Goal: Transaction & Acquisition: Book appointment/travel/reservation

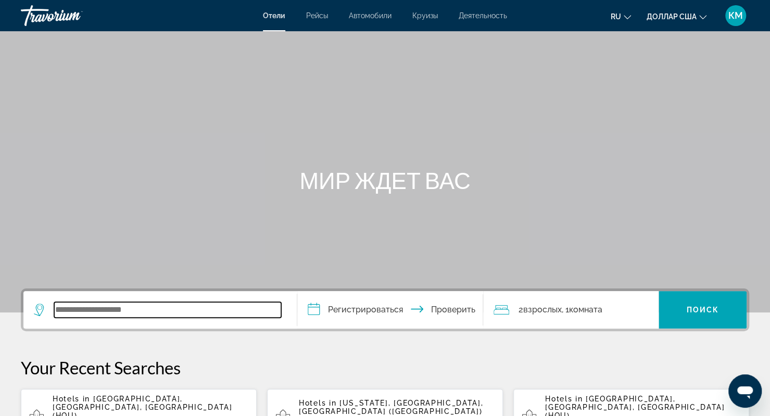
click at [178, 304] on input "Виджет поиска" at bounding box center [167, 310] width 227 height 16
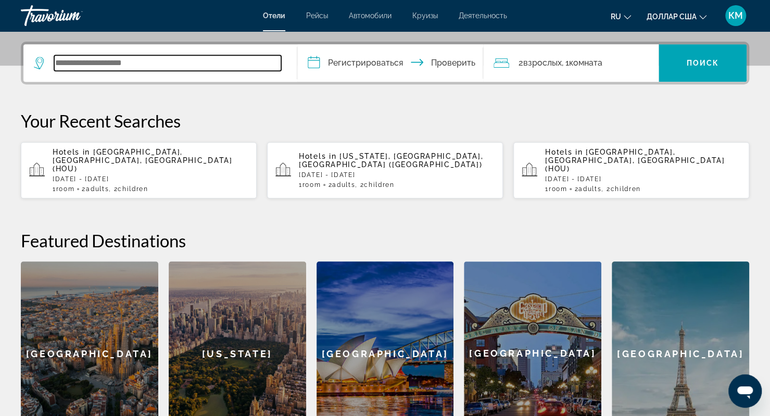
scroll to position [254, 0]
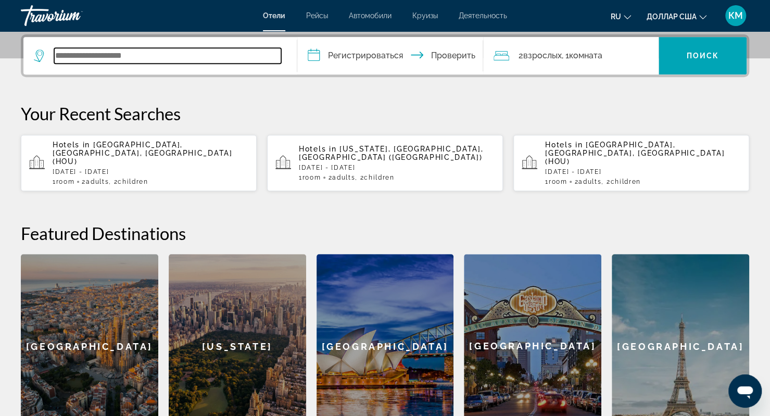
click at [104, 60] on input "Виджет поиска" at bounding box center [167, 56] width 227 height 16
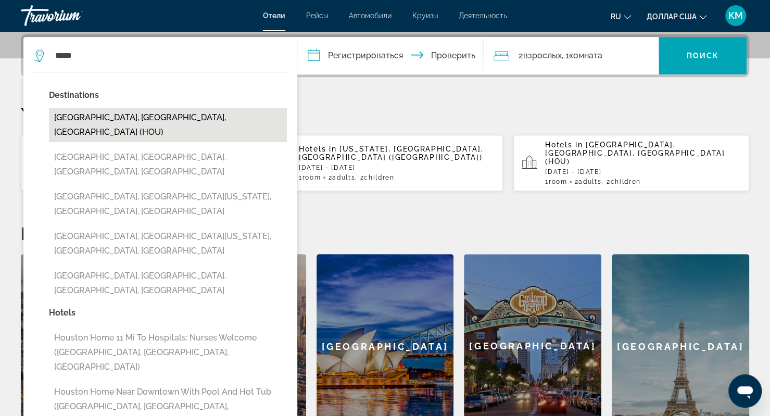
click at [80, 114] on button "Houston, TX, United States (HOU)" at bounding box center [168, 125] width 238 height 34
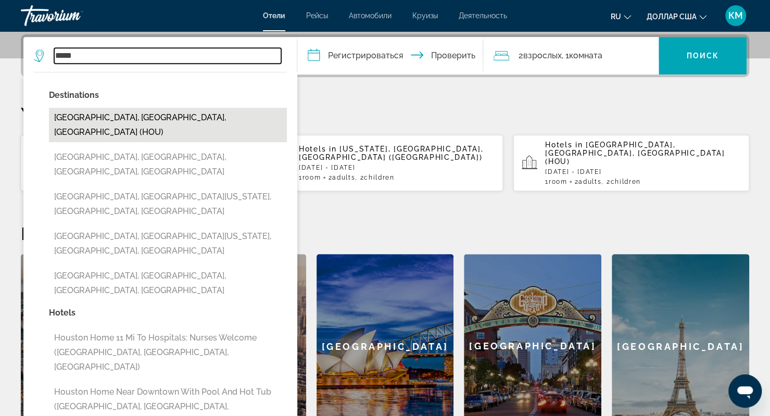
type input "**********"
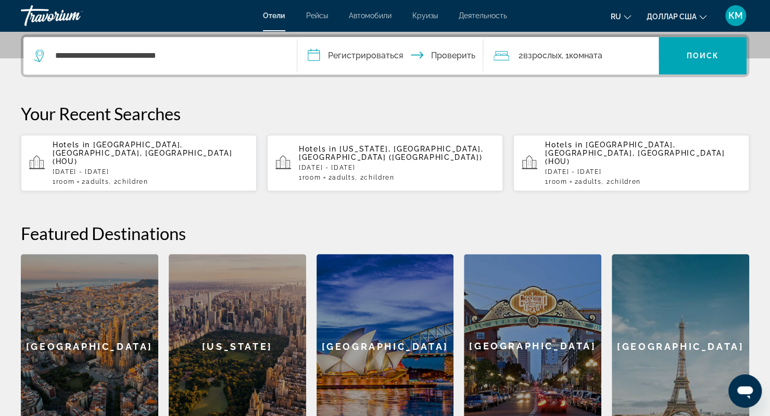
click at [368, 60] on input "**********" at bounding box center [392, 57] width 190 height 41
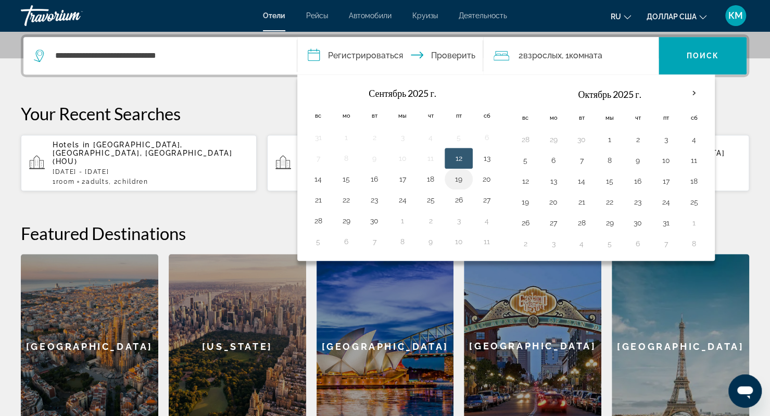
click at [456, 181] on button "19" at bounding box center [458, 179] width 17 height 15
click at [325, 193] on button "21" at bounding box center [318, 200] width 17 height 15
type input "**********"
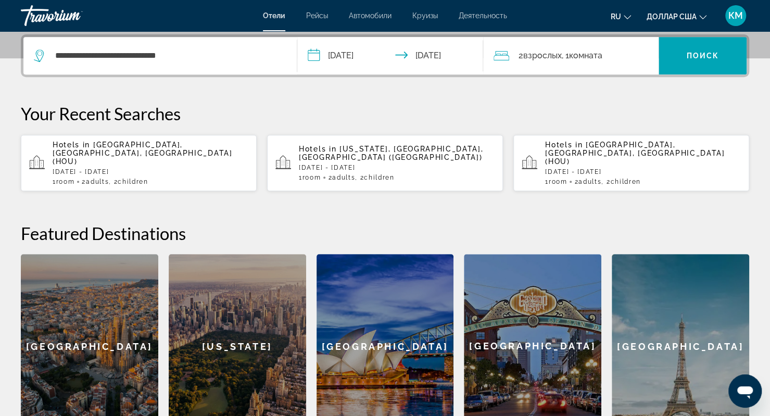
click at [418, 49] on input "**********" at bounding box center [392, 57] width 190 height 41
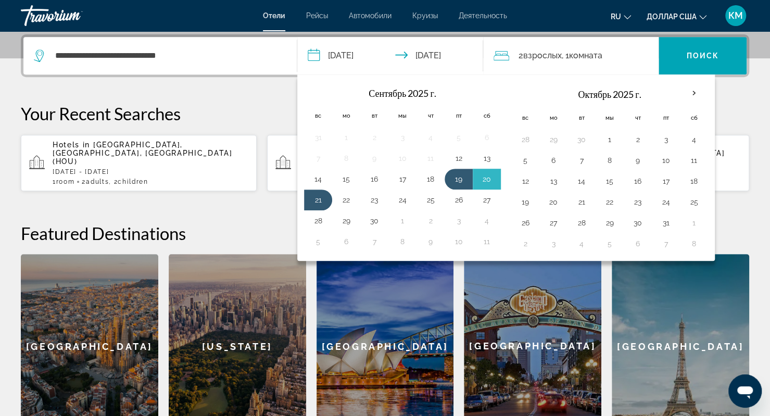
click at [534, 54] on font "взрослых" at bounding box center [542, 55] width 39 height 10
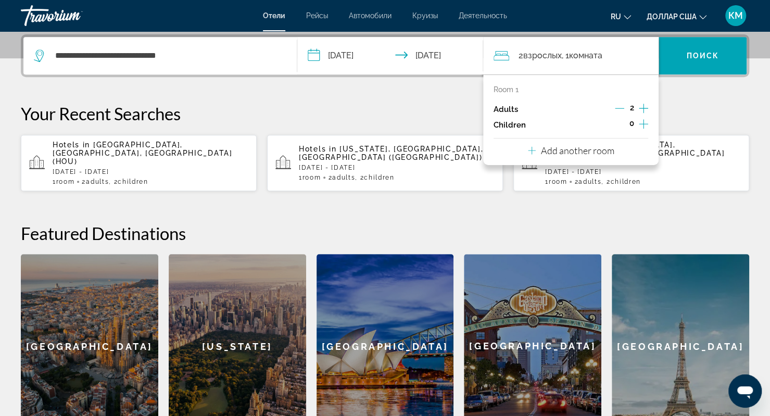
click at [641, 124] on icon "Increment children" at bounding box center [643, 124] width 9 height 12
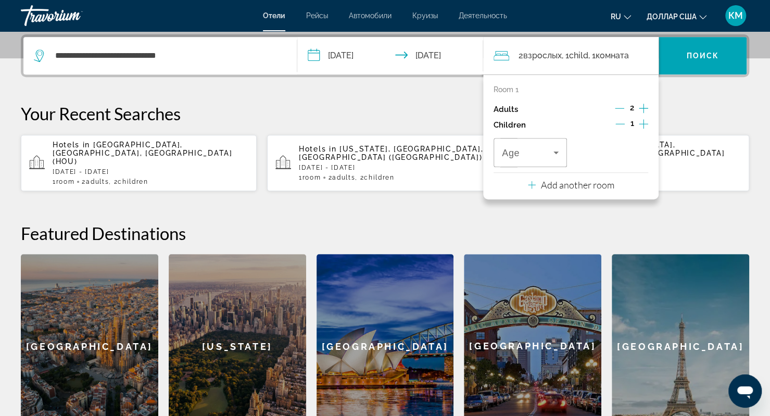
click at [641, 124] on icon "Increment children" at bounding box center [643, 124] width 9 height 12
click at [547, 155] on span "Travelers: 2 adults, 2 children" at bounding box center [528, 152] width 52 height 12
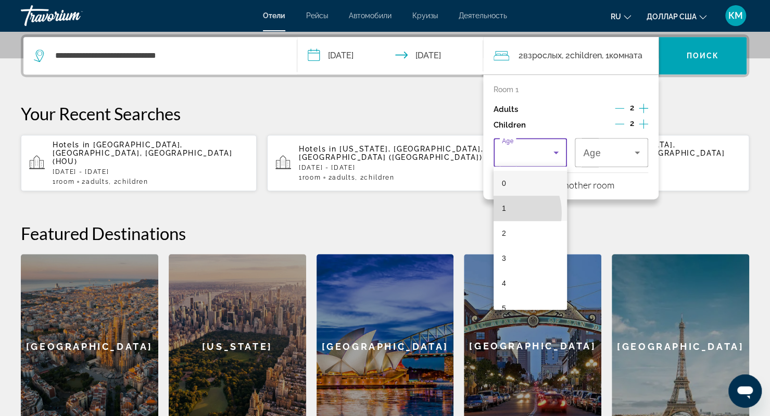
click at [500, 213] on mat-option "1" at bounding box center [530, 208] width 73 height 25
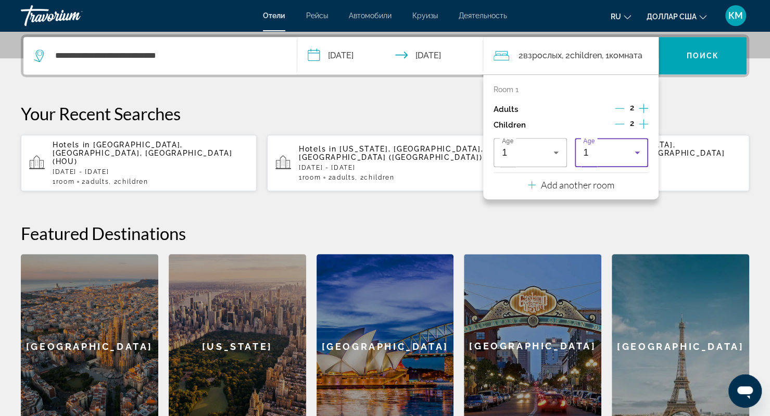
click at [613, 154] on div "1" at bounding box center [609, 152] width 52 height 12
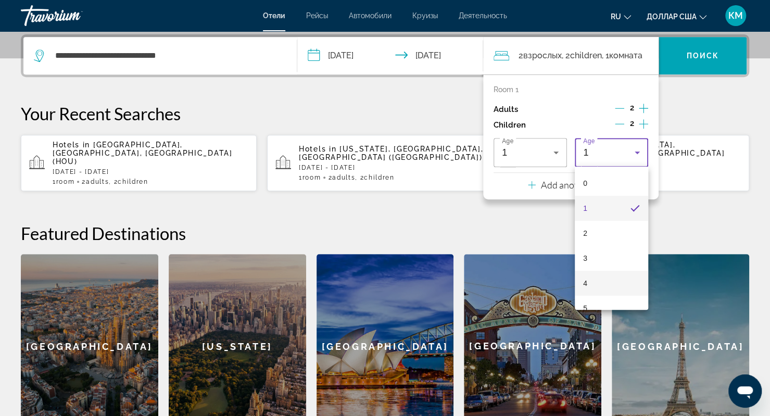
click at [592, 287] on mat-option "4" at bounding box center [611, 283] width 73 height 25
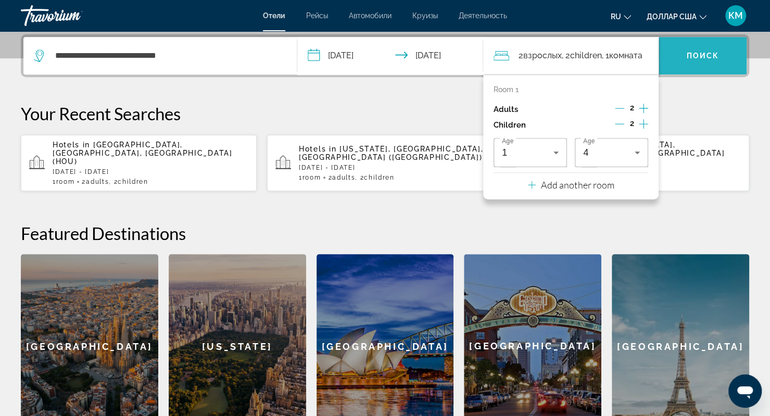
click at [701, 52] on font "Поиск" at bounding box center [702, 56] width 33 height 8
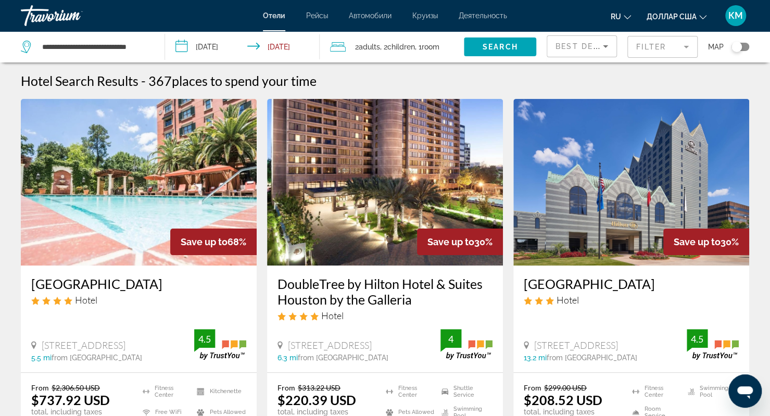
click at [347, 207] on img "Основное содержание" at bounding box center [385, 182] width 236 height 167
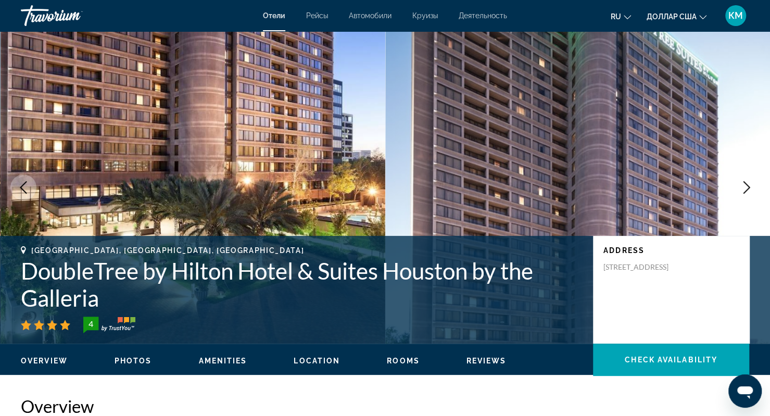
click at [131, 362] on span "Photos" at bounding box center [133, 361] width 37 height 8
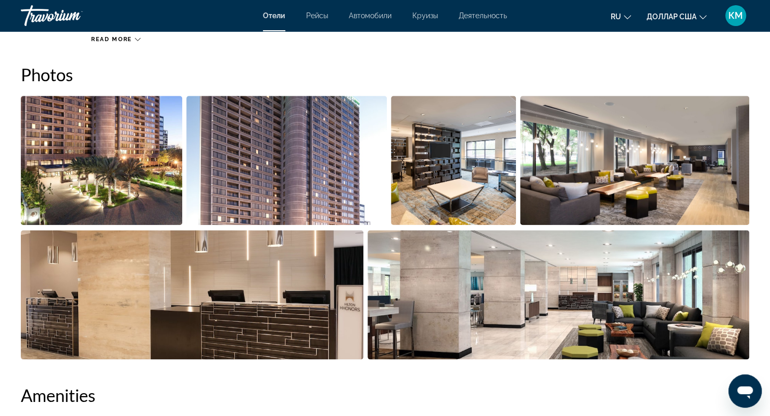
scroll to position [509, 0]
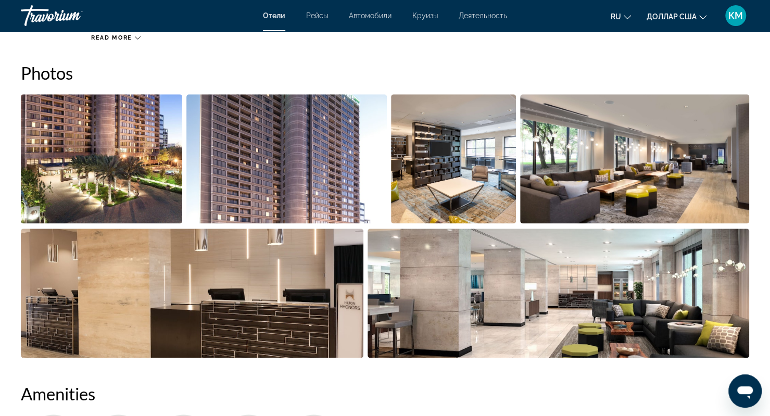
click at [112, 172] on img "Open full-screen image slider" at bounding box center [101, 158] width 161 height 129
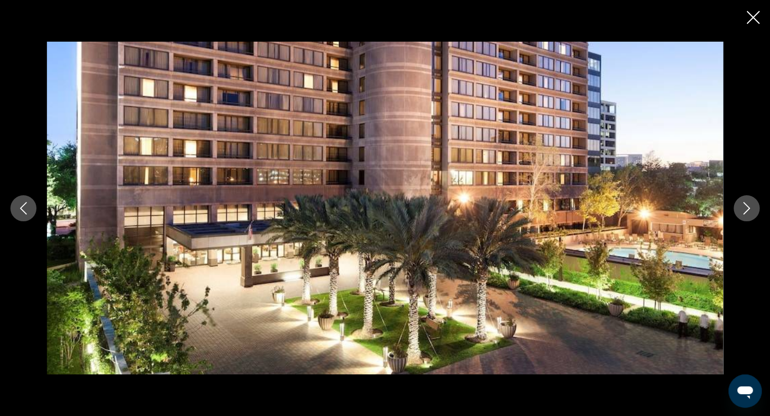
click at [741, 206] on icon "Next image" at bounding box center [746, 208] width 12 height 12
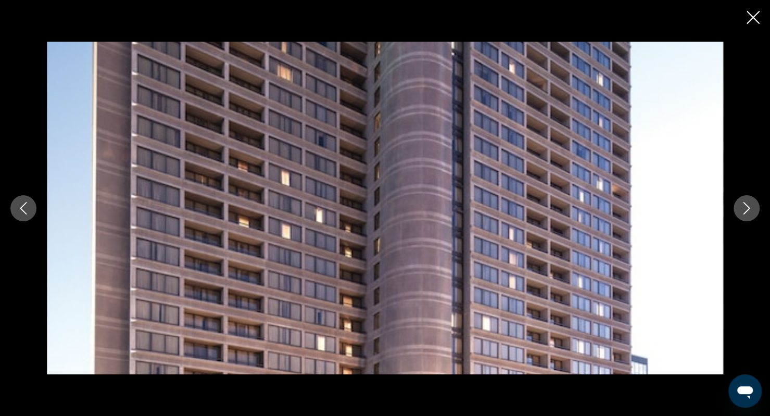
click at [741, 207] on icon "Next image" at bounding box center [746, 208] width 12 height 12
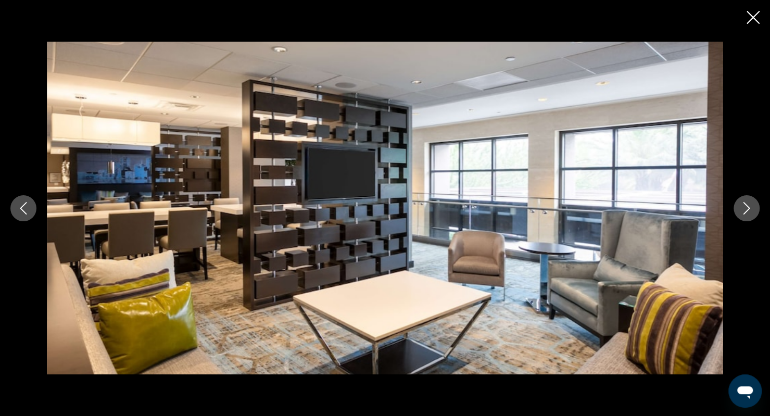
click at [741, 207] on icon "Next image" at bounding box center [746, 208] width 12 height 12
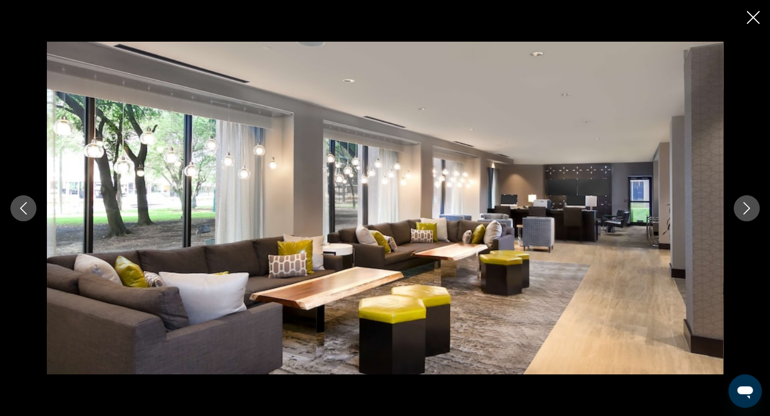
click at [741, 207] on icon "Next image" at bounding box center [746, 208] width 12 height 12
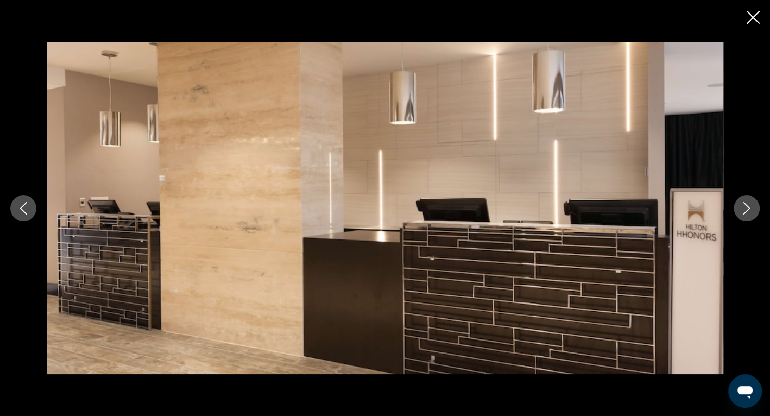
click at [741, 207] on icon "Next image" at bounding box center [746, 208] width 12 height 12
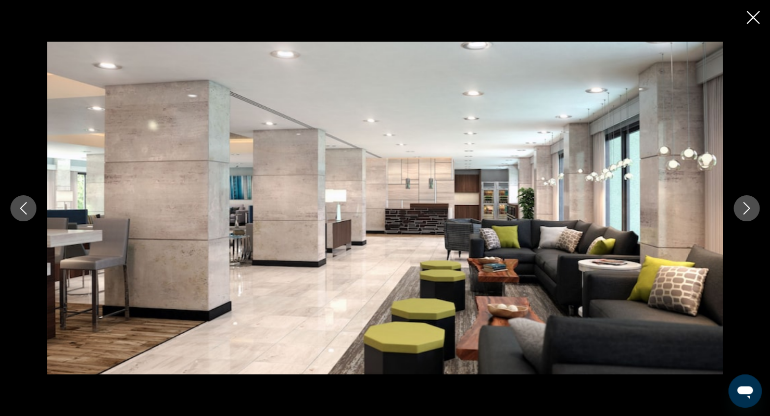
click at [741, 207] on icon "Next image" at bounding box center [746, 208] width 12 height 12
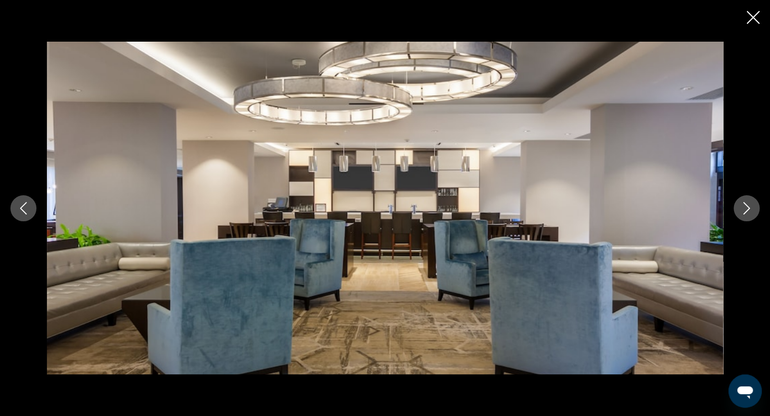
click at [741, 207] on icon "Next image" at bounding box center [746, 208] width 12 height 12
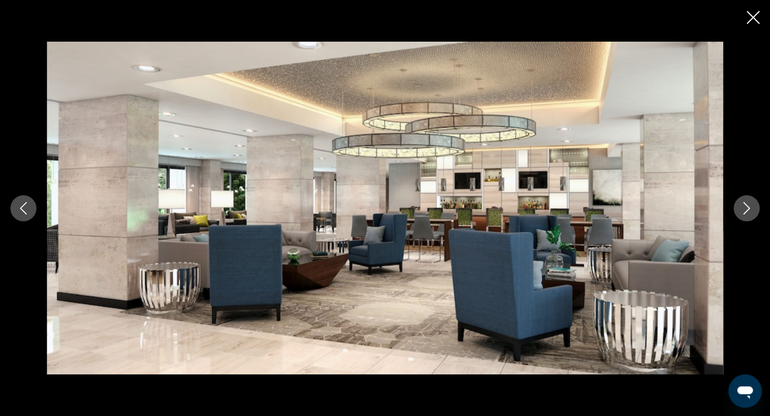
click at [741, 207] on icon "Next image" at bounding box center [746, 208] width 12 height 12
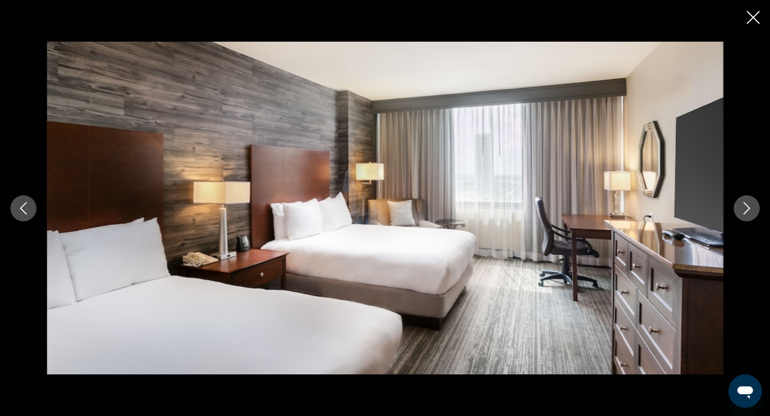
click at [741, 207] on icon "Next image" at bounding box center [746, 208] width 12 height 12
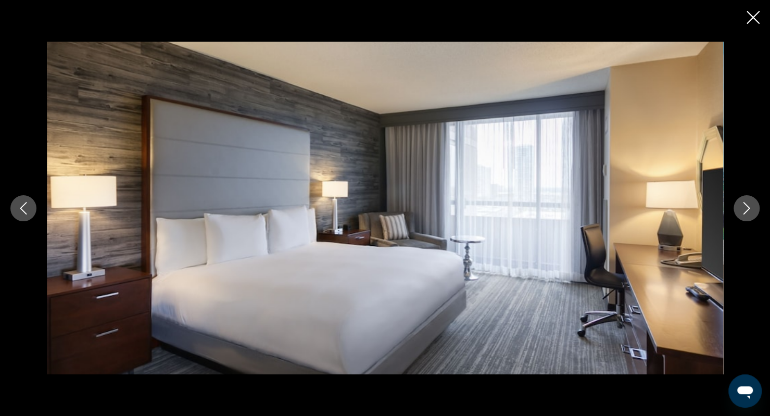
click at [741, 207] on icon "Next image" at bounding box center [746, 208] width 12 height 12
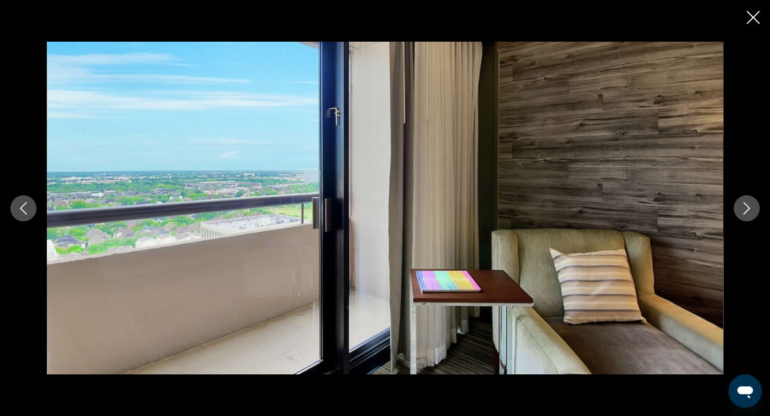
click at [741, 207] on icon "Next image" at bounding box center [746, 208] width 12 height 12
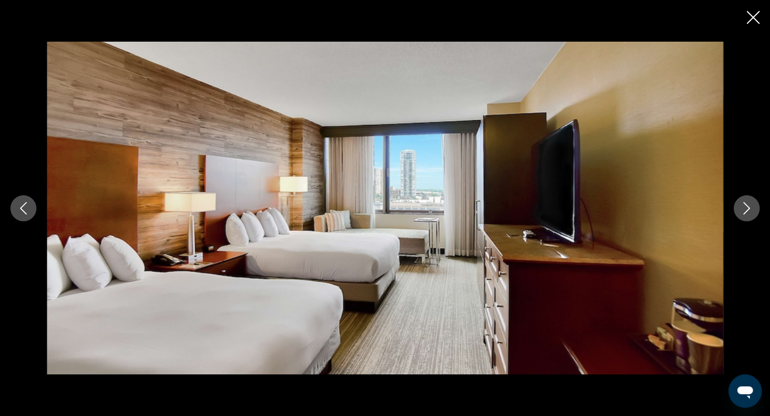
click at [741, 207] on icon "Next image" at bounding box center [746, 208] width 12 height 12
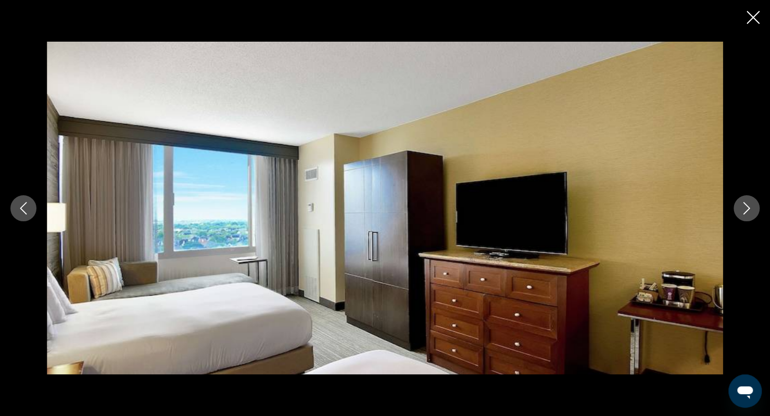
click at [741, 207] on icon "Next image" at bounding box center [746, 208] width 12 height 12
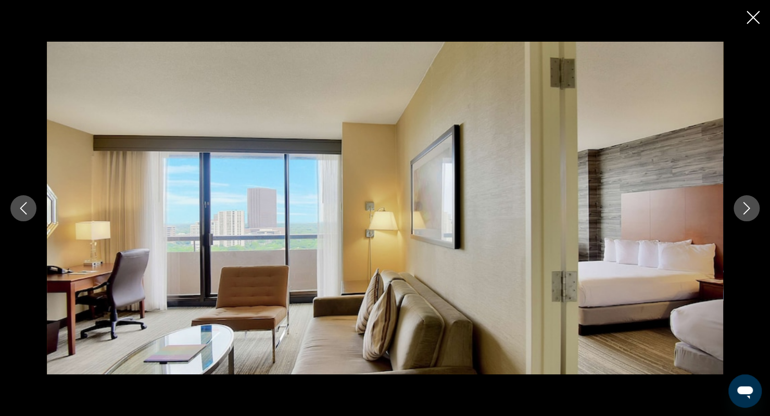
click at [751, 20] on icon "Close slideshow" at bounding box center [753, 17] width 13 height 13
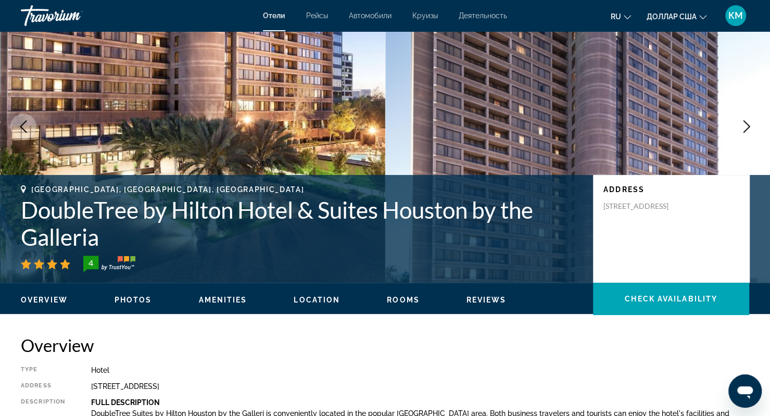
scroll to position [0, 0]
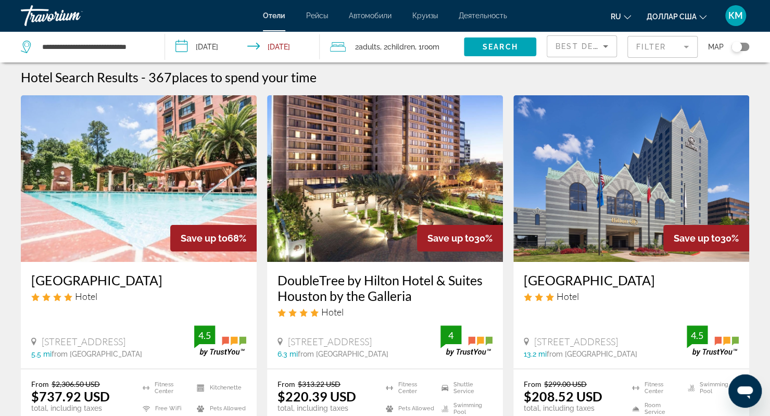
scroll to position [1, 0]
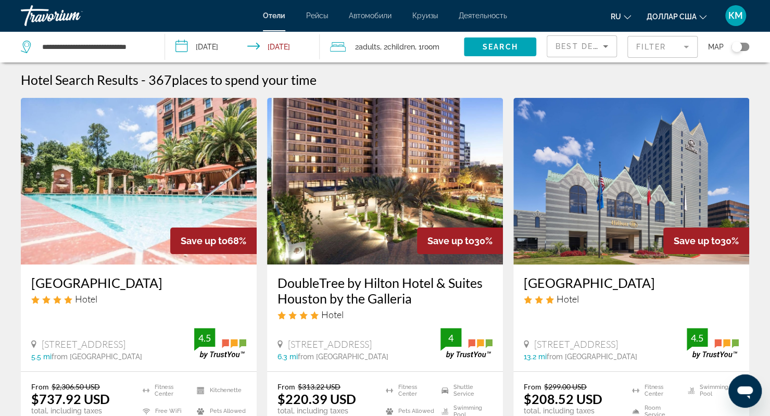
click at [389, 219] on img "Основное содержание" at bounding box center [385, 181] width 236 height 167
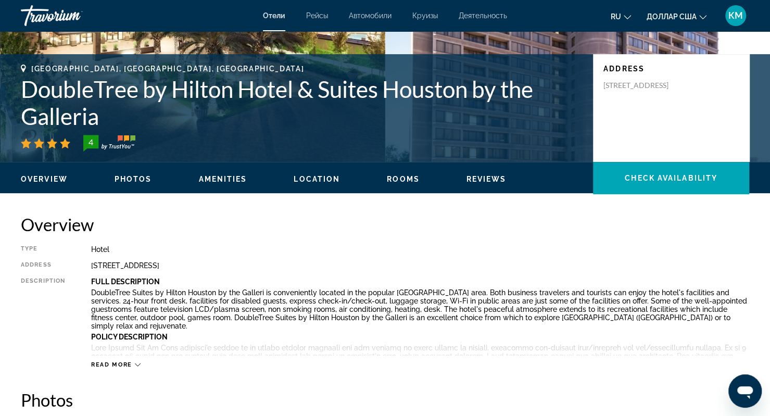
scroll to position [181, 0]
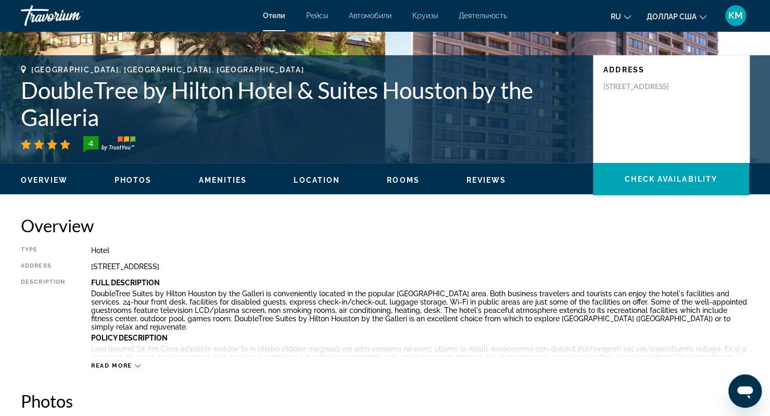
click at [123, 181] on span "Photos" at bounding box center [133, 180] width 37 height 8
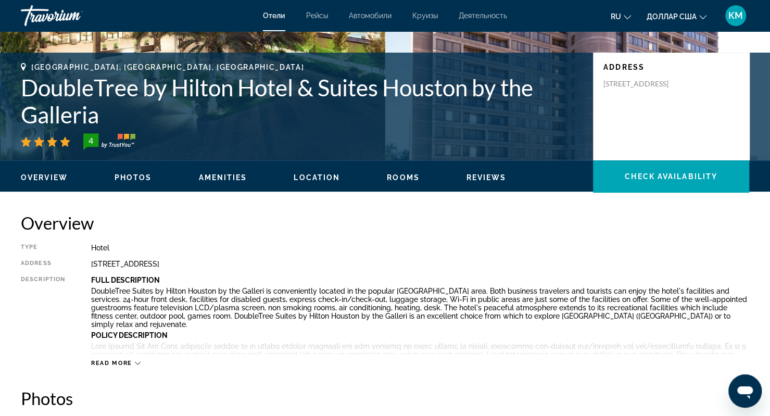
scroll to position [0, 0]
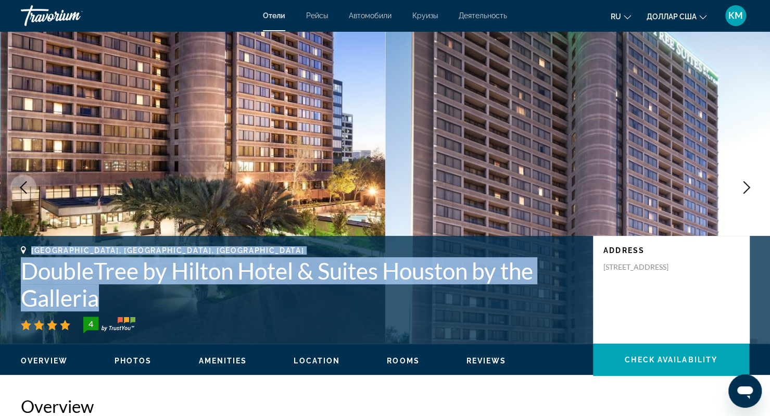
drag, startPoint x: 28, startPoint y: 246, endPoint x: 96, endPoint y: 300, distance: 86.7
click at [96, 300] on div "Houston, TX, United States DoubleTree by Hilton Hotel & Suites Houston by the G…" at bounding box center [302, 289] width 562 height 87
copy div "Houston, TX, United States DoubleTree by Hilton Hotel & Suites Houston by the G…"
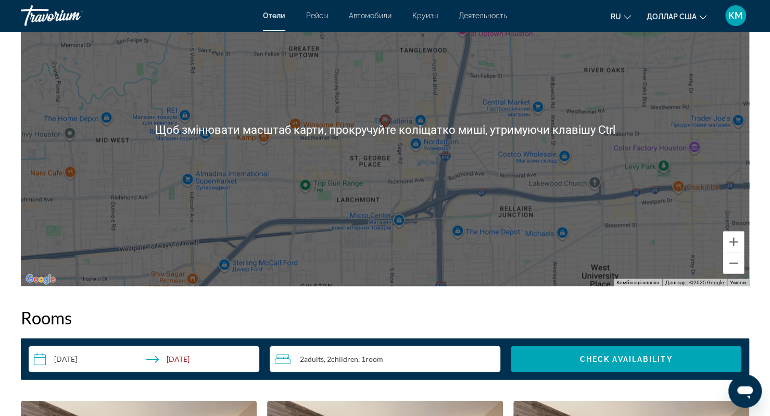
scroll to position [1075, 0]
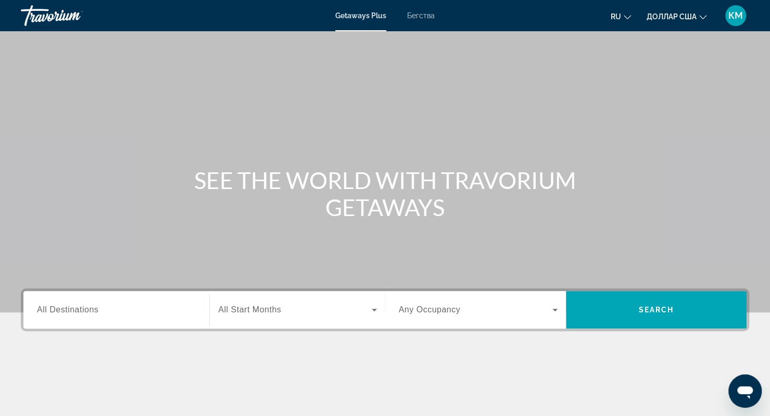
click at [158, 296] on div "Виджет поиска" at bounding box center [116, 310] width 159 height 30
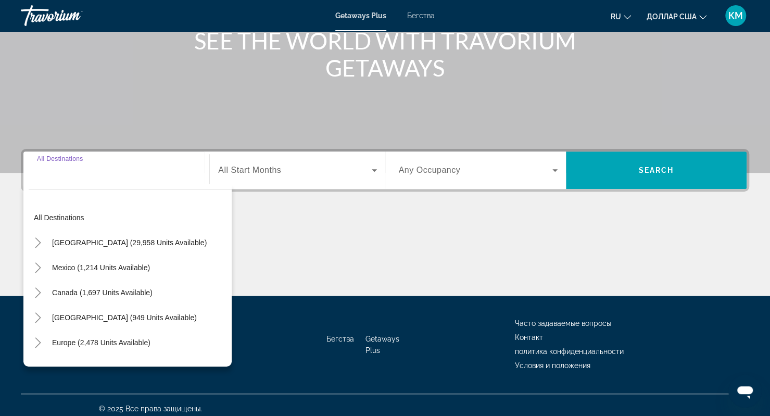
scroll to position [146, 0]
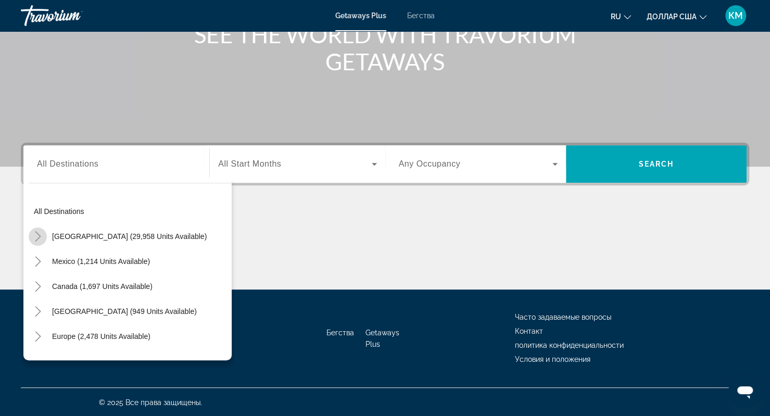
click at [34, 238] on icon "Toggle United States (29,958 units available)" at bounding box center [38, 236] width 10 height 10
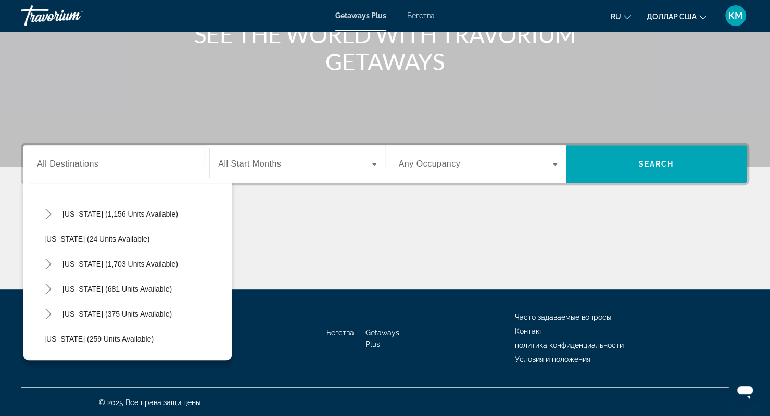
scroll to position [723, 0]
click at [47, 312] on icon "Toggle Texas (375 units available)" at bounding box center [48, 313] width 10 height 10
click at [72, 342] on span "Виджет поиска" at bounding box center [140, 338] width 182 height 25
type input "**********"
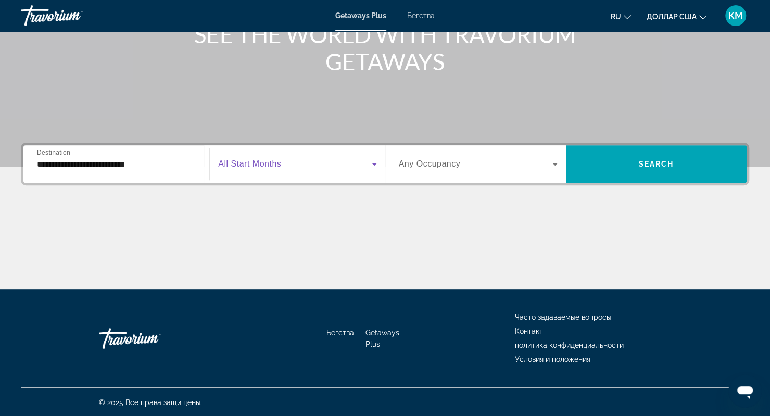
click at [283, 169] on span "Виджет поиска" at bounding box center [294, 164] width 153 height 12
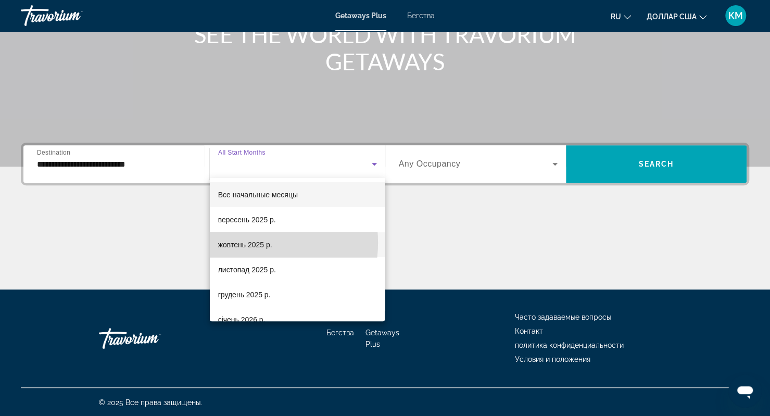
click at [247, 243] on font "жовтень 2025 р." at bounding box center [245, 245] width 54 height 8
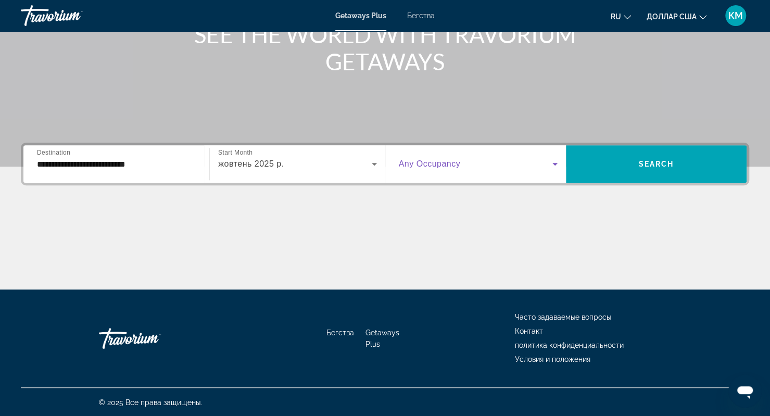
click at [472, 163] on span "Виджет поиска" at bounding box center [476, 164] width 154 height 12
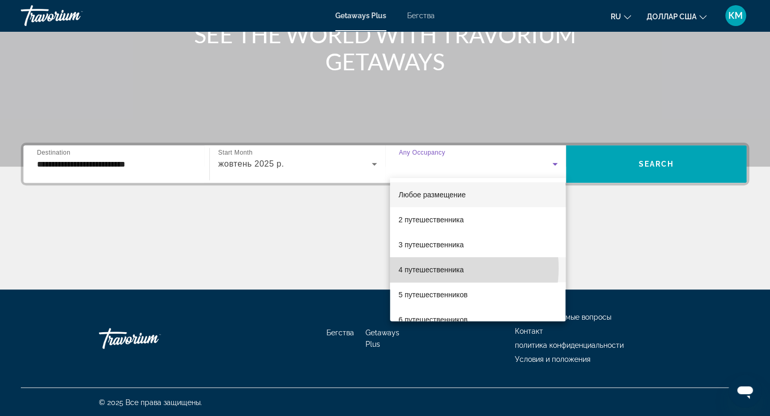
click at [440, 268] on font "4 путешественника" at bounding box center [430, 270] width 65 height 8
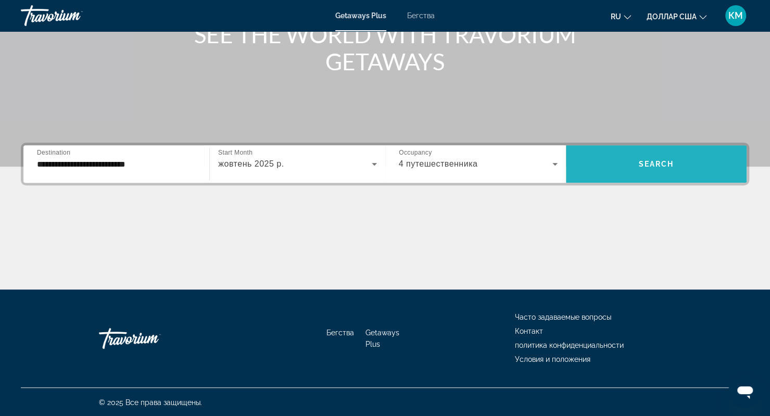
click at [640, 180] on span "Виджет поиска" at bounding box center [656, 163] width 181 height 37
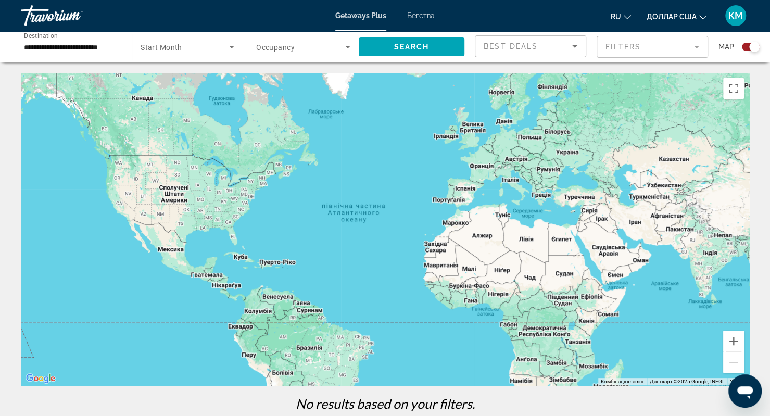
click at [433, 14] on font "Бегства" at bounding box center [421, 15] width 28 height 8
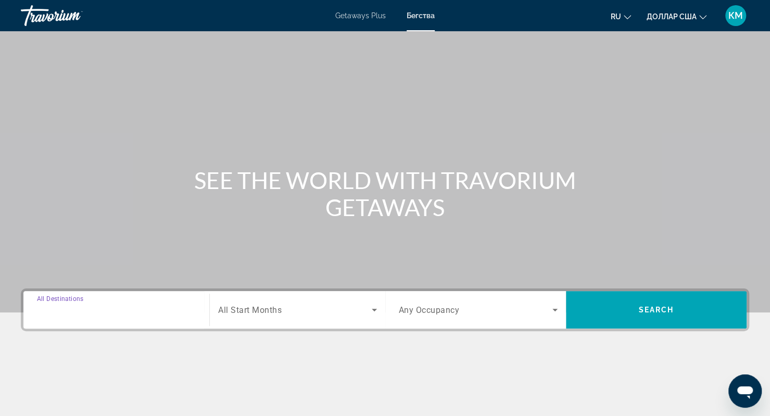
click at [96, 304] on input "Destination All Destinations" at bounding box center [116, 310] width 159 height 12
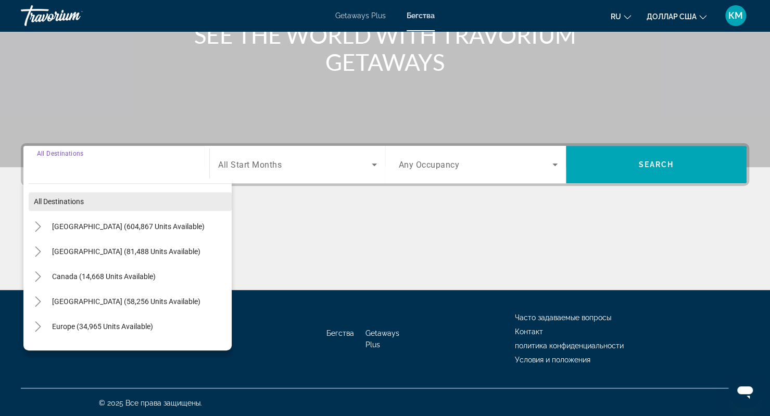
scroll to position [146, 0]
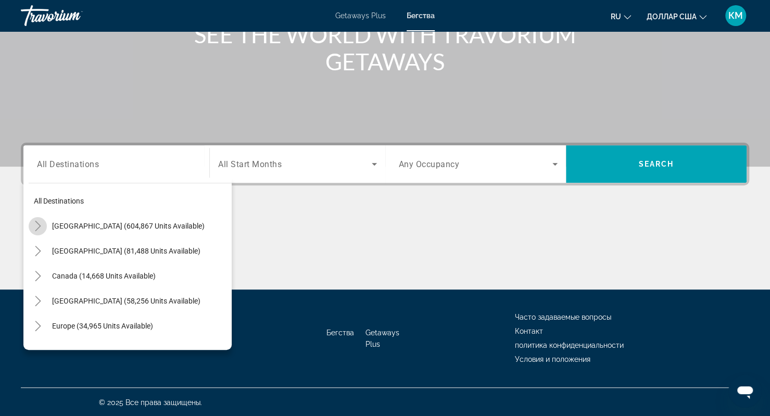
click at [34, 228] on icon "Toggle United States (604,867 units available)" at bounding box center [38, 226] width 10 height 10
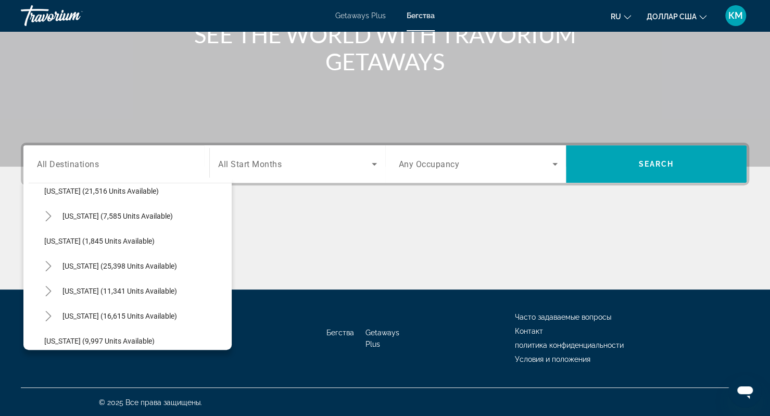
scroll to position [834, 0]
click at [50, 317] on icon "Toggle Texas (16,615 units available)" at bounding box center [48, 317] width 10 height 10
click at [81, 333] on span "Search widget" at bounding box center [140, 342] width 182 height 25
type input "**********"
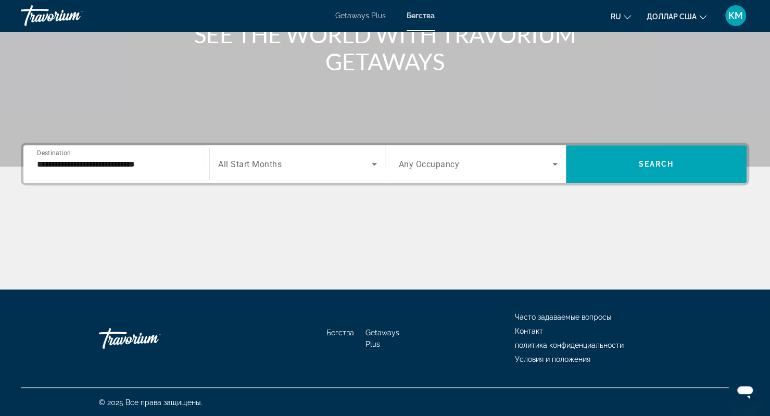
click at [272, 159] on span "All Start Months" at bounding box center [250, 164] width 64 height 10
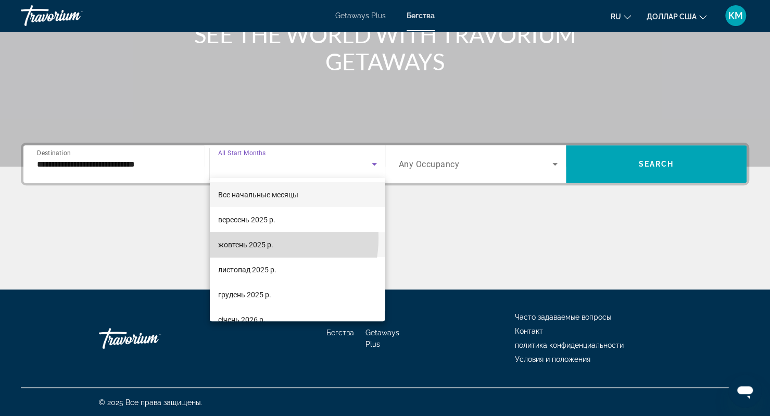
click at [252, 238] on mat-option "жовтень 2025 р." at bounding box center [297, 244] width 175 height 25
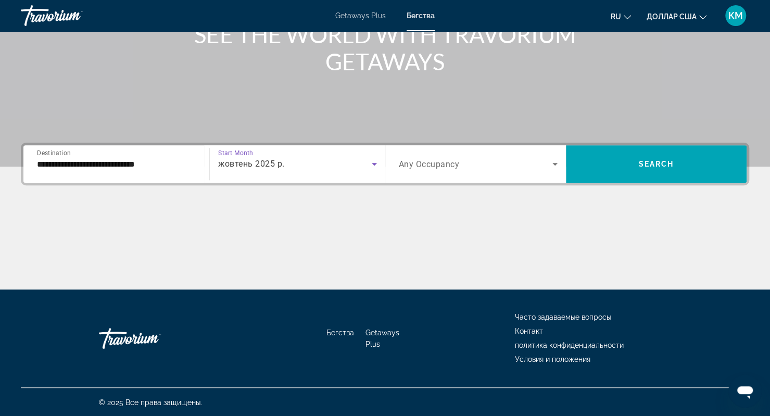
click at [454, 168] on span "Any Occupancy" at bounding box center [429, 164] width 61 height 10
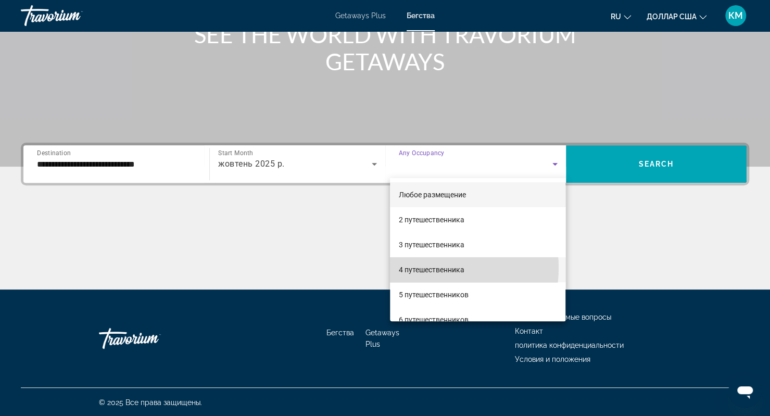
click at [425, 268] on font "4 путешественника" at bounding box center [431, 270] width 66 height 8
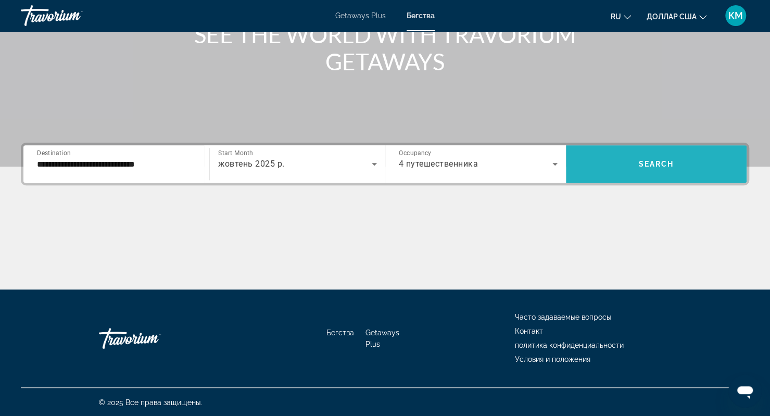
click at [627, 172] on span "Search widget" at bounding box center [656, 163] width 181 height 25
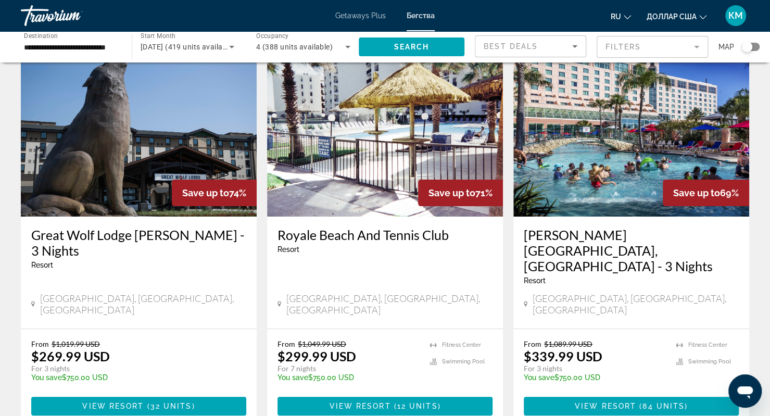
scroll to position [50, 0]
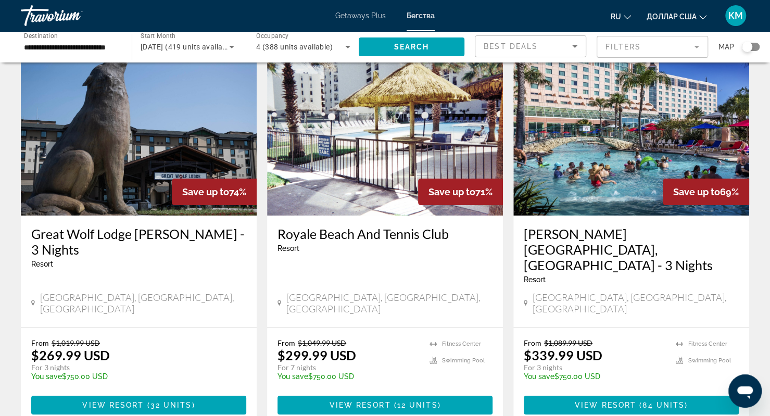
click at [140, 178] on img "Основное содержание" at bounding box center [139, 132] width 236 height 167
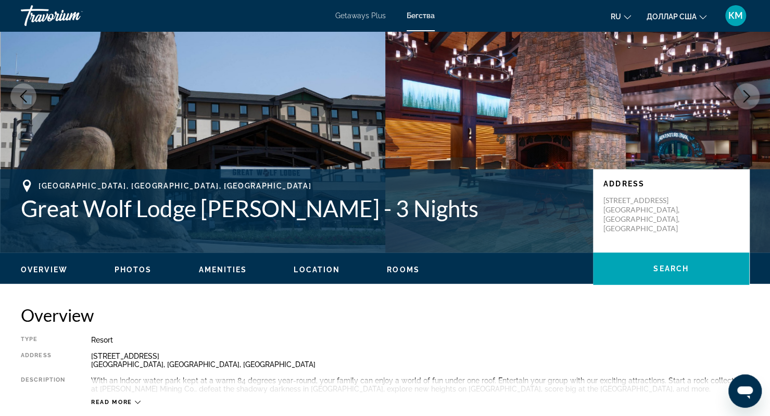
scroll to position [91, 0]
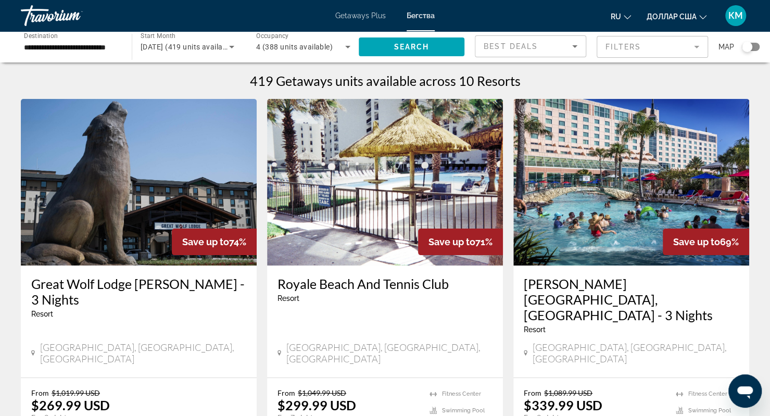
click at [662, 170] on img "Основное содержание" at bounding box center [631, 182] width 236 height 167
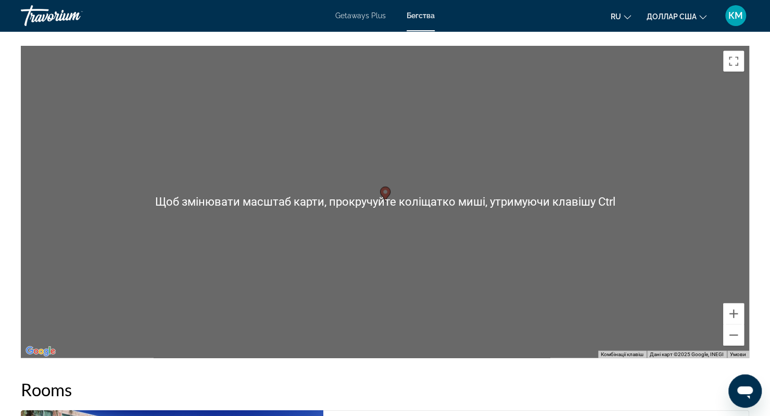
scroll to position [1121, 0]
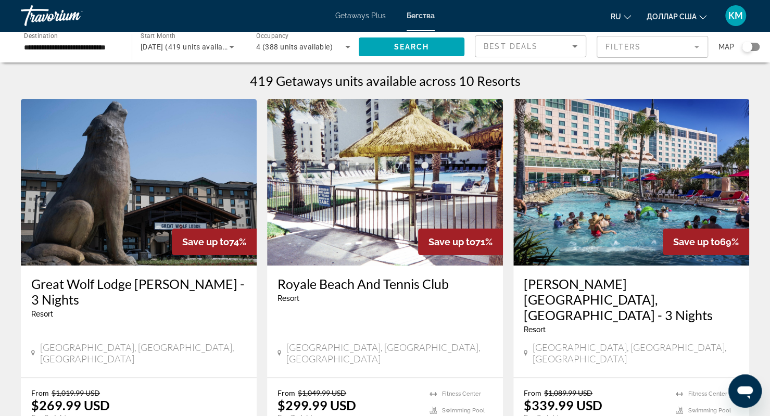
click at [82, 197] on img "Основное содержание" at bounding box center [139, 182] width 236 height 167
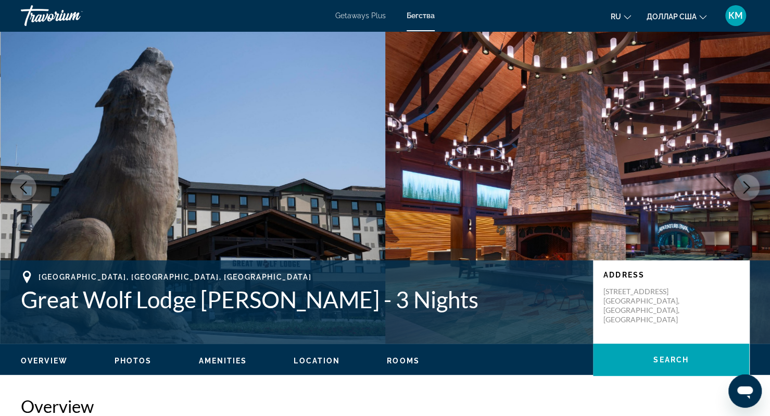
click at [740, 186] on icon "Next image" at bounding box center [746, 187] width 12 height 12
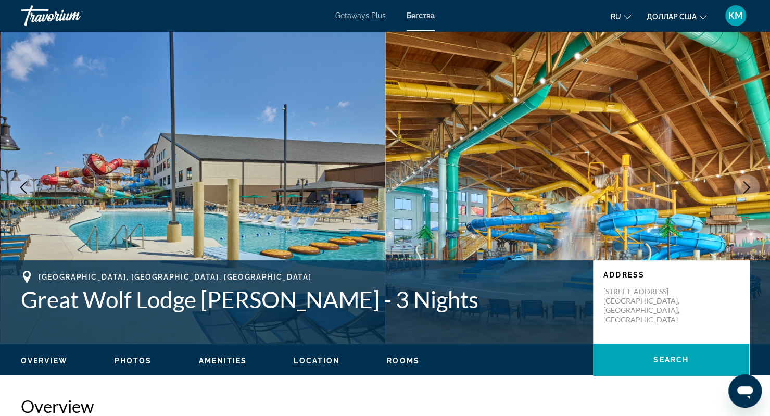
click at [740, 186] on icon "Next image" at bounding box center [746, 187] width 12 height 12
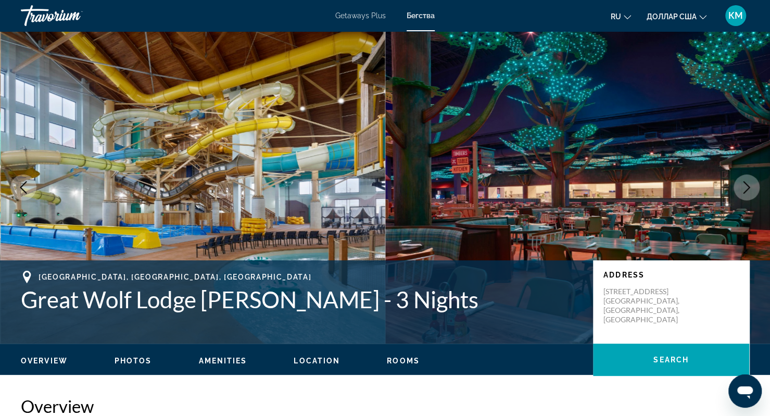
click at [740, 186] on icon "Next image" at bounding box center [746, 187] width 12 height 12
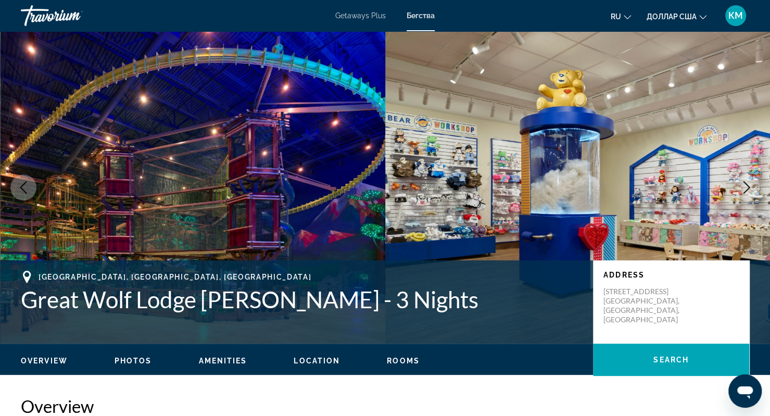
click at [740, 186] on icon "Next image" at bounding box center [746, 187] width 12 height 12
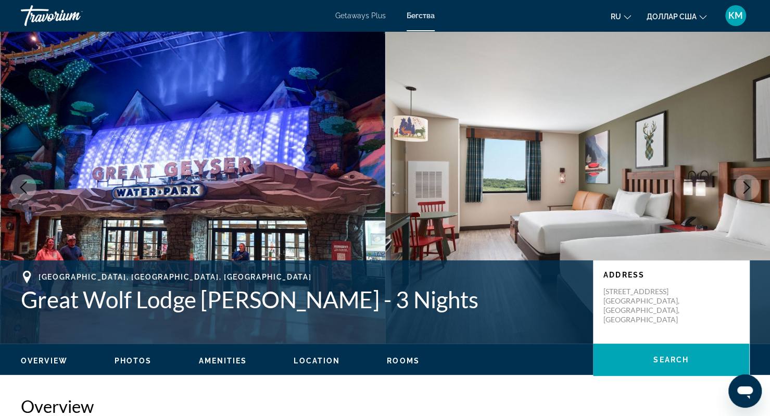
click at [740, 186] on icon "Next image" at bounding box center [746, 187] width 12 height 12
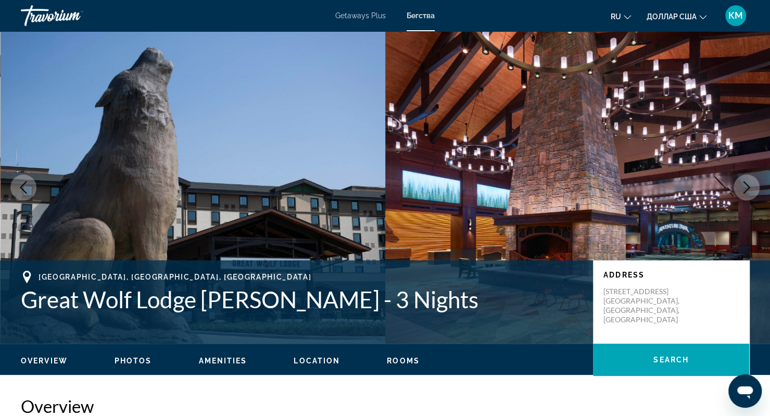
click at [26, 192] on icon "Previous image" at bounding box center [23, 187] width 12 height 12
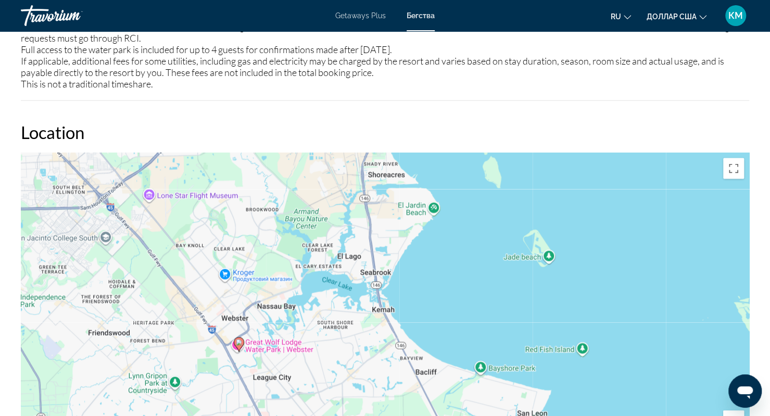
scroll to position [1017, 0]
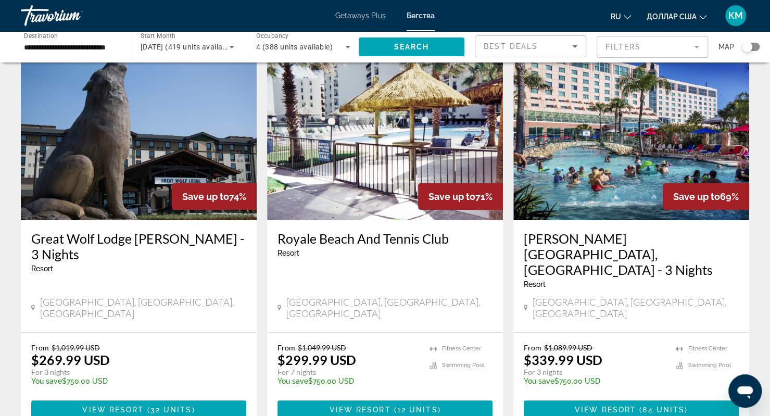
scroll to position [45, 0]
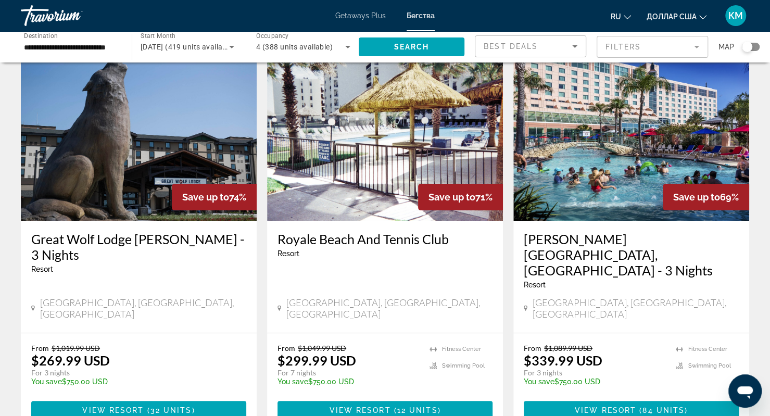
click at [142, 240] on h3 "Great Wolf Lodge [PERSON_NAME] - 3 Nights" at bounding box center [138, 246] width 215 height 31
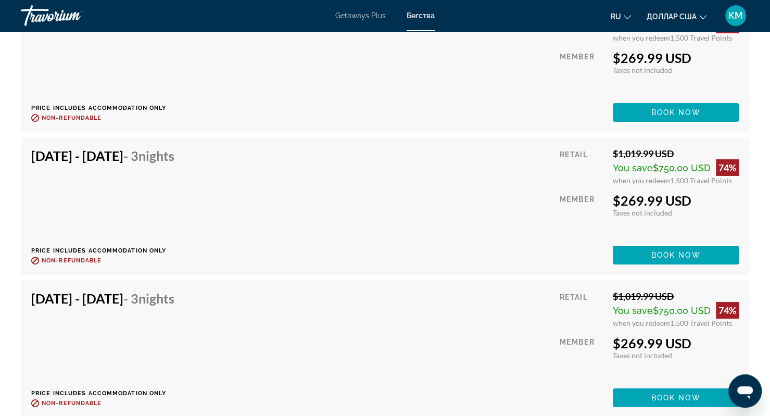
scroll to position [2061, 0]
